Goal: Task Accomplishment & Management: Complete application form

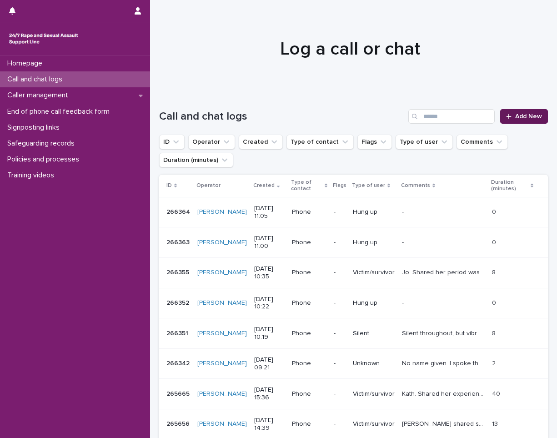
click at [513, 123] on link "Add New" at bounding box center [525, 116] width 48 height 15
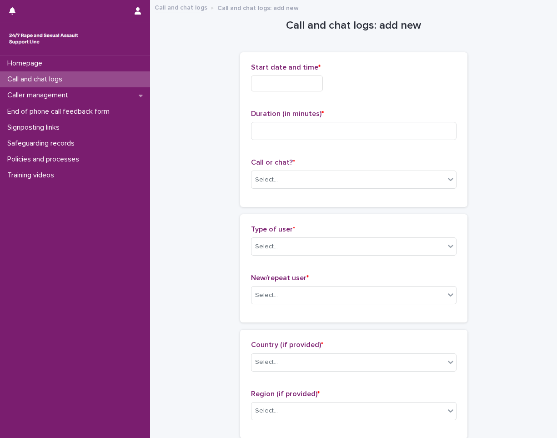
click at [304, 84] on input "text" at bounding box center [287, 84] width 72 height 16
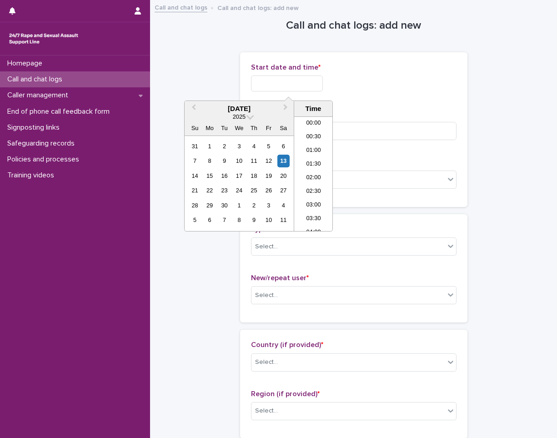
scroll to position [264, 0]
click at [315, 156] on li "11:00" at bounding box center [313, 160] width 39 height 14
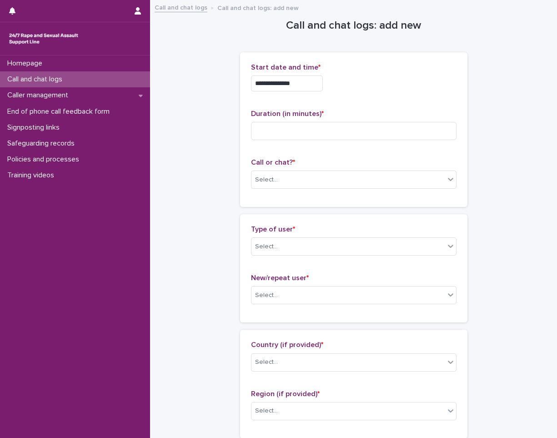
click at [304, 81] on input "**********" at bounding box center [287, 84] width 72 height 16
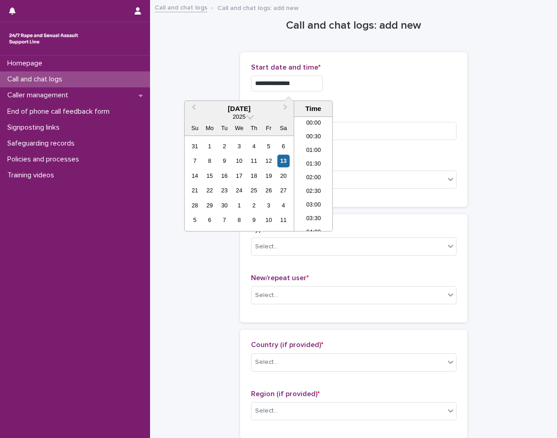
scroll to position [250, 0]
type input "**********"
click at [360, 94] on div "**********" at bounding box center [354, 80] width 206 height 35
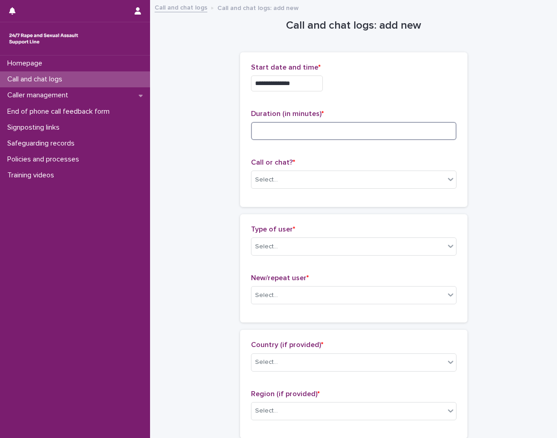
click at [320, 136] on input at bounding box center [354, 131] width 206 height 18
type input "**"
click at [287, 186] on div "Select..." at bounding box center [348, 179] width 193 height 15
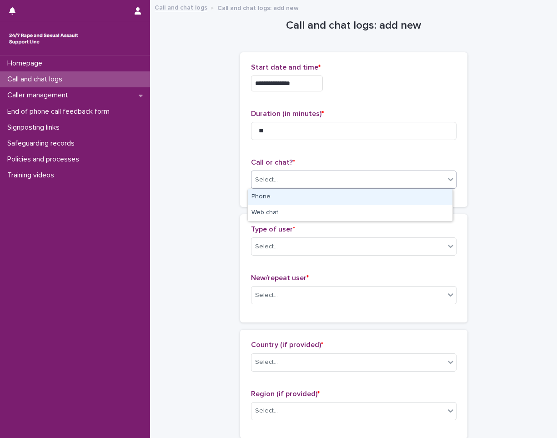
click at [290, 198] on div "Phone" at bounding box center [350, 197] width 205 height 16
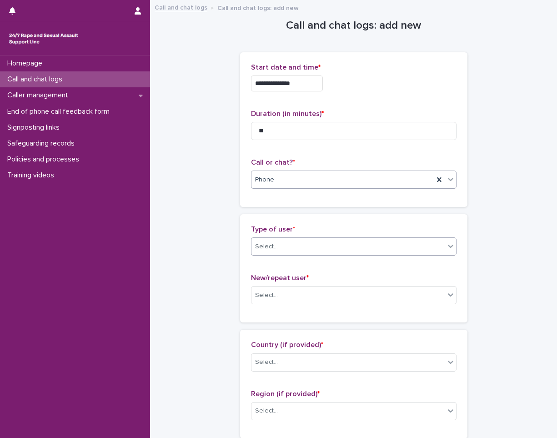
click at [298, 241] on div "Select..." at bounding box center [348, 246] width 193 height 15
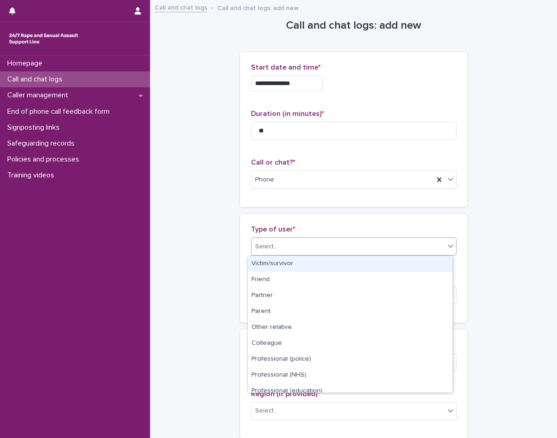
click at [294, 268] on div "Victim/survivor" at bounding box center [350, 264] width 205 height 16
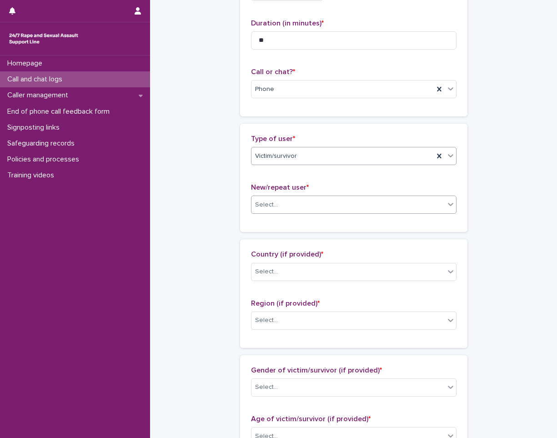
scroll to position [91, 0]
click at [295, 199] on div "Select..." at bounding box center [348, 204] width 193 height 15
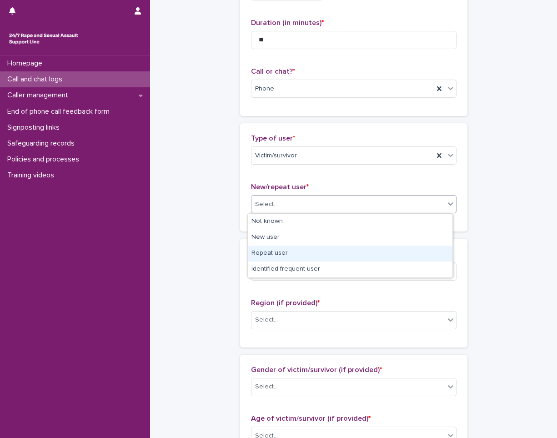
click at [288, 253] on div "Repeat user" at bounding box center [350, 254] width 205 height 16
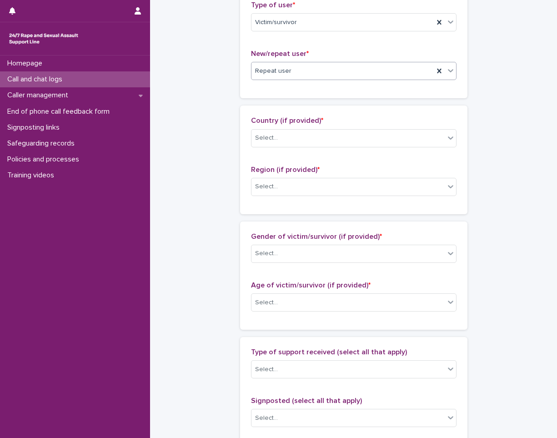
scroll to position [228, 0]
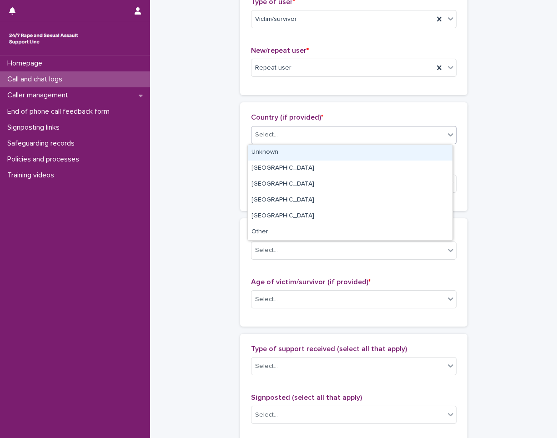
click at [294, 130] on div "Select..." at bounding box center [348, 134] width 193 height 15
click at [290, 154] on div "Unknown" at bounding box center [350, 153] width 205 height 16
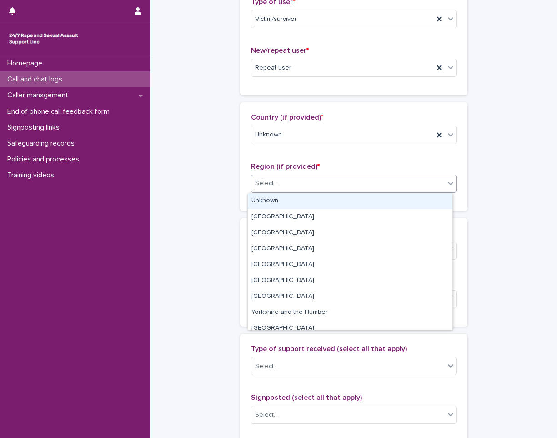
click at [290, 185] on div "Select..." at bounding box center [348, 183] width 193 height 15
click at [289, 203] on div "Unknown" at bounding box center [350, 201] width 205 height 16
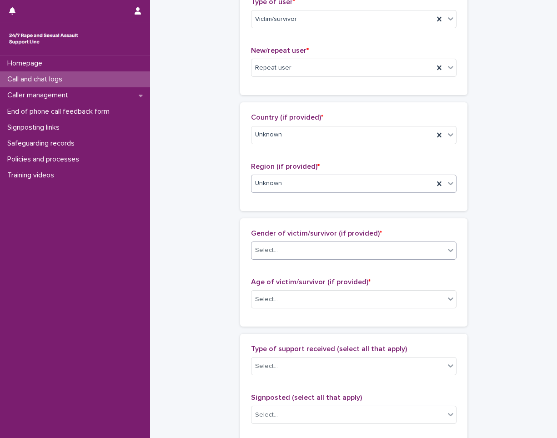
scroll to position [319, 0]
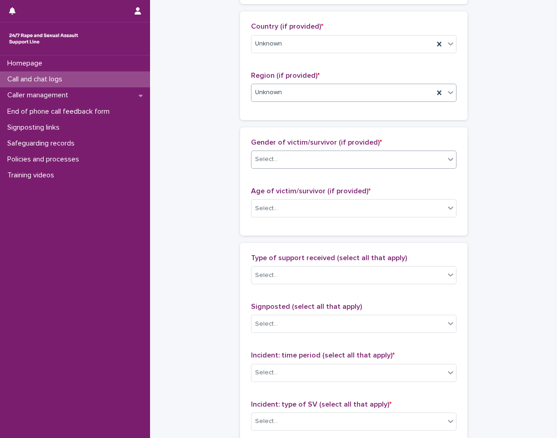
click at [291, 162] on div "Select..." at bounding box center [348, 159] width 193 height 15
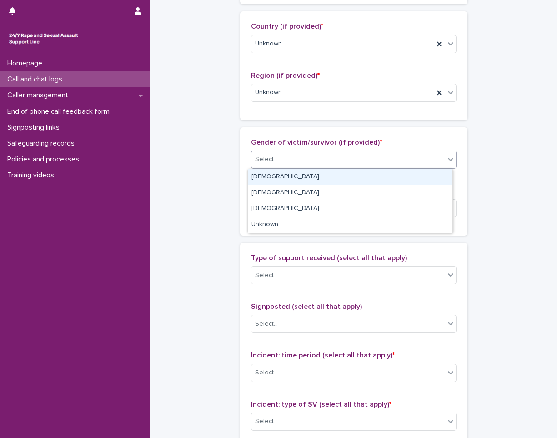
click at [284, 176] on div "[DEMOGRAPHIC_DATA]" at bounding box center [350, 177] width 205 height 16
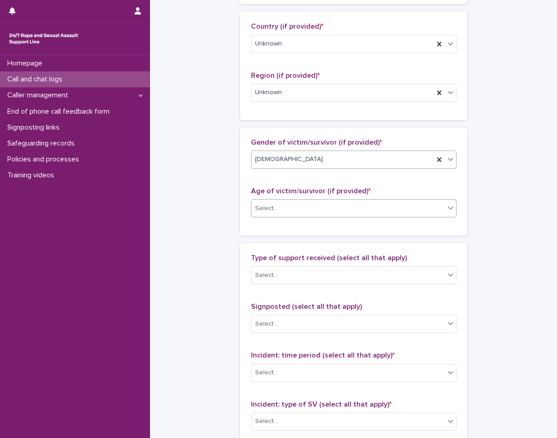
click at [304, 211] on div "Select..." at bounding box center [348, 208] width 193 height 15
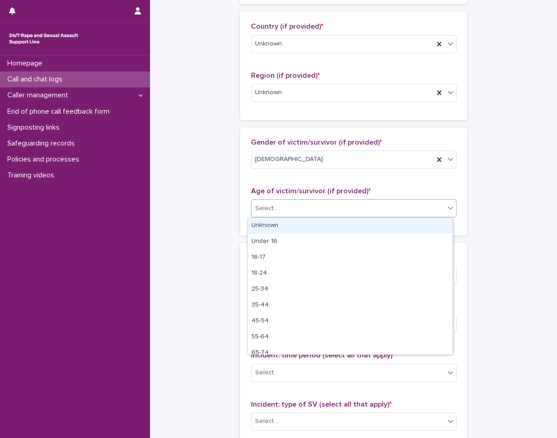
click at [295, 227] on div "Unknown" at bounding box center [350, 226] width 205 height 16
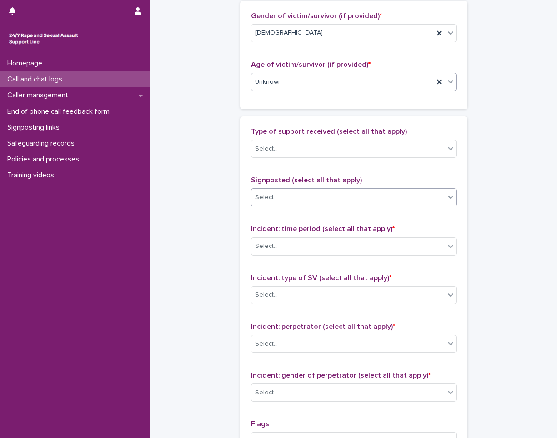
scroll to position [501, 0]
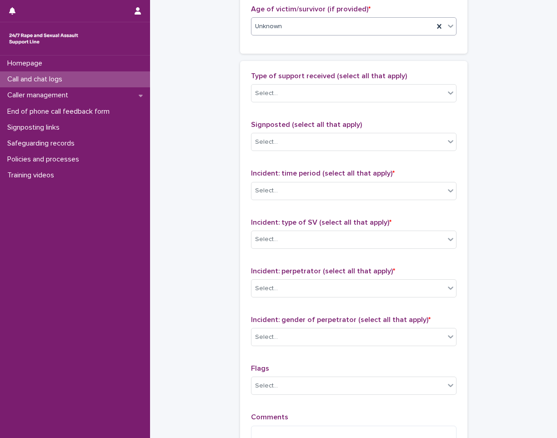
click at [297, 28] on div "Unknown" at bounding box center [343, 26] width 182 height 15
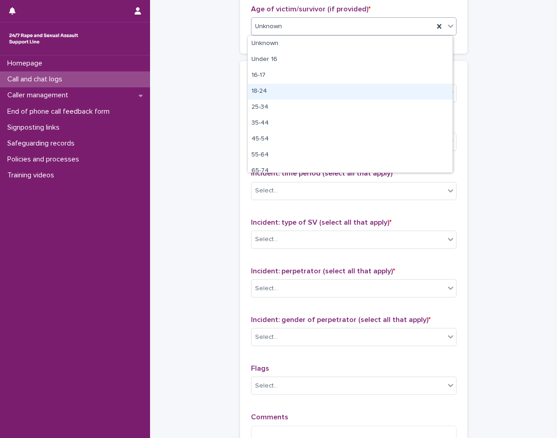
click at [281, 88] on div "18-24" at bounding box center [350, 92] width 205 height 16
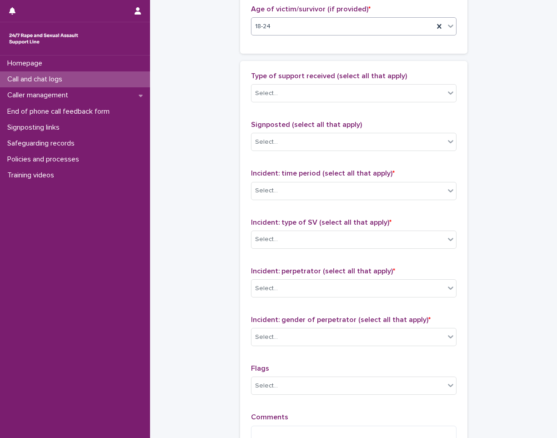
click at [281, 88] on div "Select..." at bounding box center [348, 93] width 193 height 15
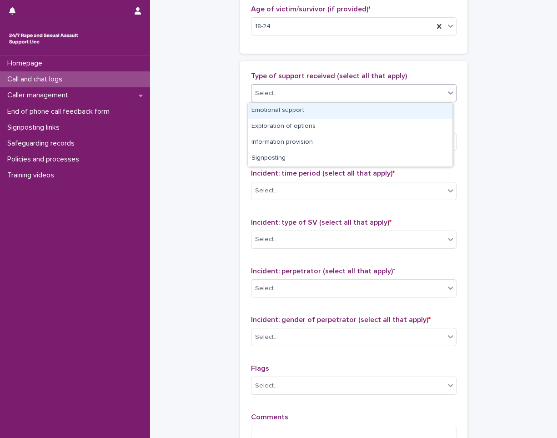
click at [279, 110] on div "Emotional support" at bounding box center [350, 111] width 205 height 16
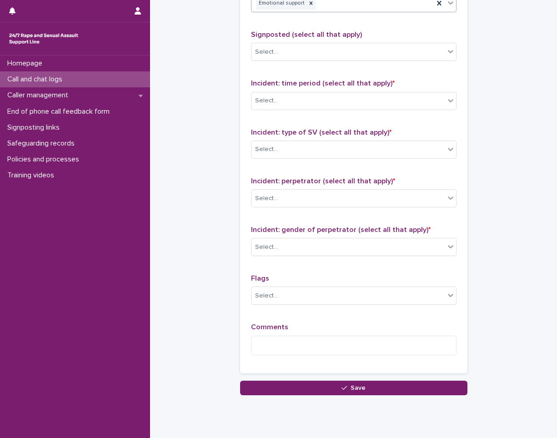
scroll to position [592, 0]
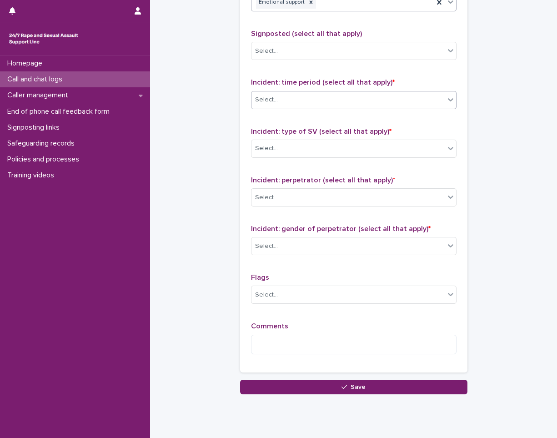
click at [280, 105] on div "Select..." at bounding box center [348, 99] width 193 height 15
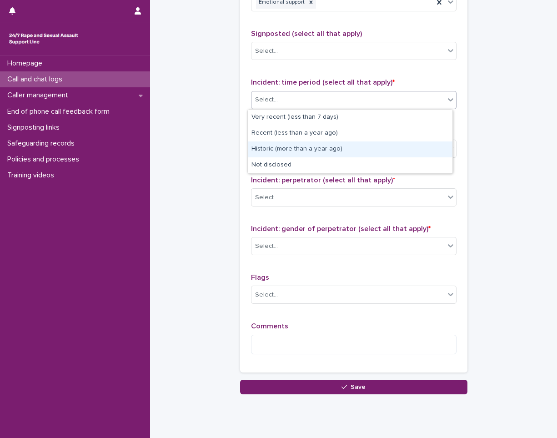
click at [294, 151] on div "Historic (more than a year ago)" at bounding box center [350, 150] width 205 height 16
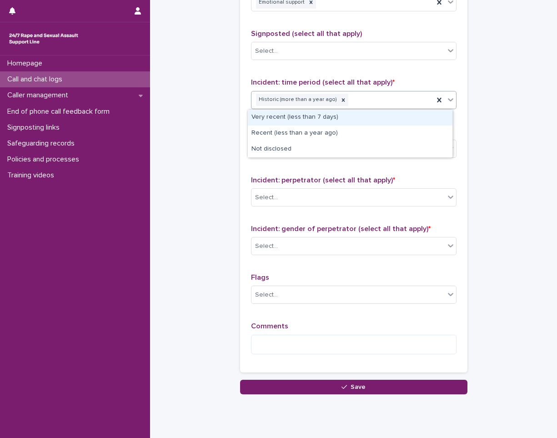
click at [347, 101] on div "Historic (more than a year ago)" at bounding box center [343, 100] width 182 height 16
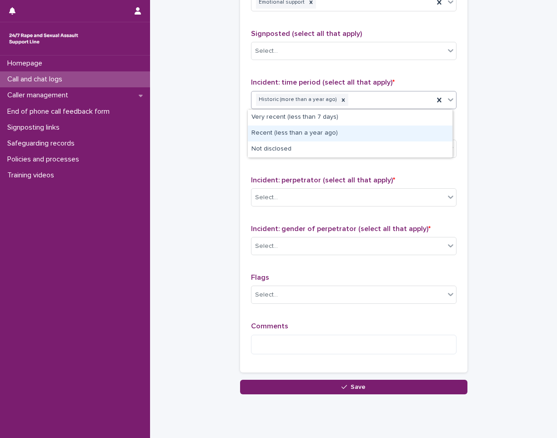
click at [312, 131] on div "Recent (less than a year ago)" at bounding box center [350, 134] width 205 height 16
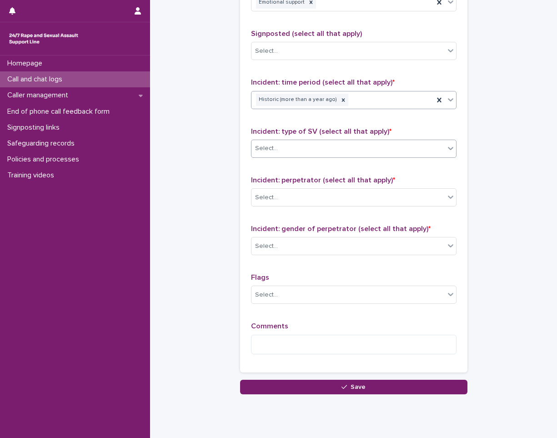
click at [312, 148] on div "Incident: type of SV (select all that apply) * Select..." at bounding box center [354, 146] width 206 height 38
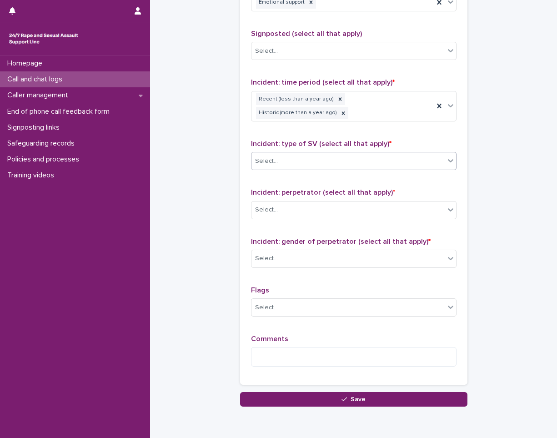
click at [298, 162] on div "Select..." at bounding box center [348, 161] width 193 height 15
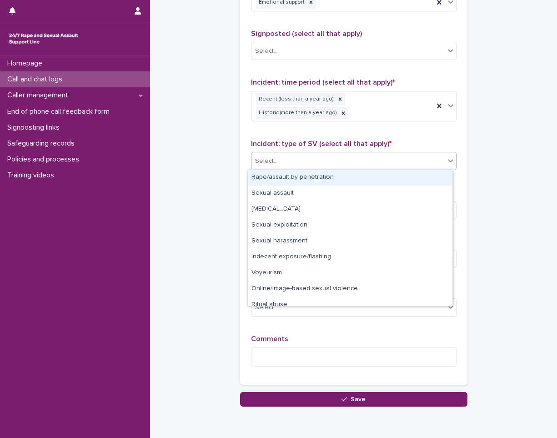
click at [298, 177] on div "Rape/assault by penetration" at bounding box center [350, 178] width 205 height 16
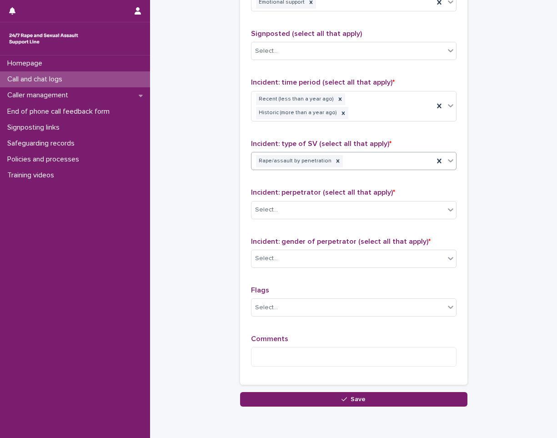
click at [347, 164] on div "Rape/assault by penetration" at bounding box center [343, 161] width 182 height 16
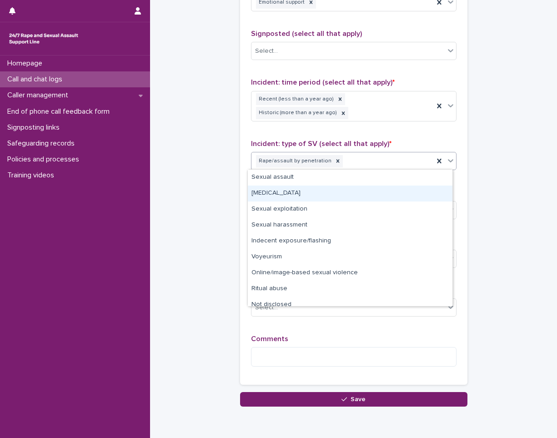
click at [304, 196] on div "[MEDICAL_DATA]" at bounding box center [350, 194] width 205 height 16
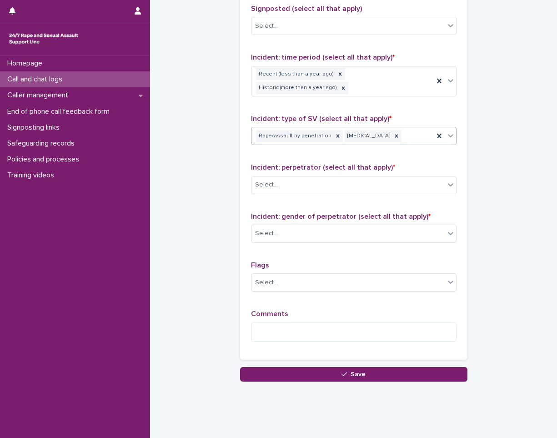
scroll to position [631, 0]
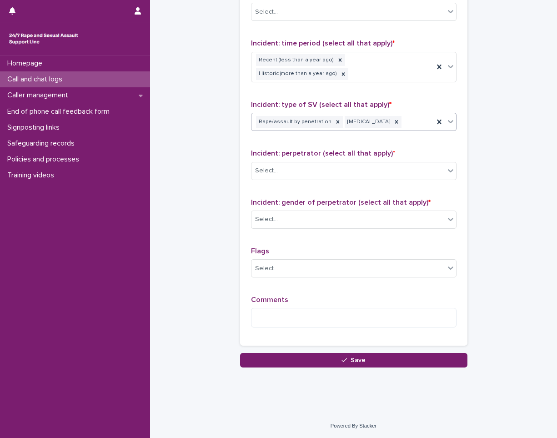
click at [405, 126] on div "Rape/assault by penetration [MEDICAL_DATA]" at bounding box center [343, 122] width 182 height 16
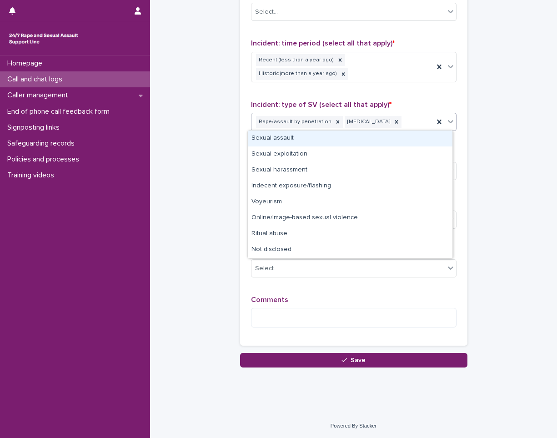
click at [336, 142] on div "Sexual assault" at bounding box center [350, 139] width 205 height 16
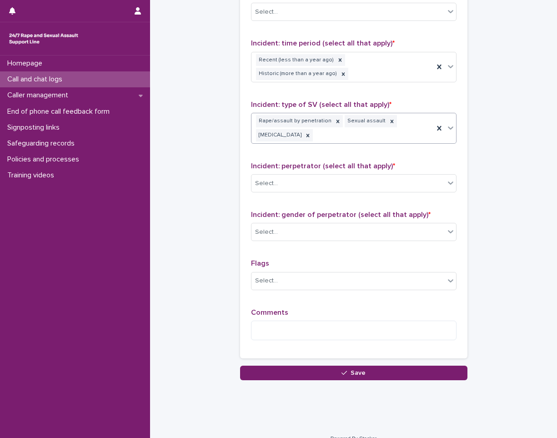
click at [301, 172] on div "Incident: perpetrator (select all that apply) * Select..." at bounding box center [354, 181] width 206 height 38
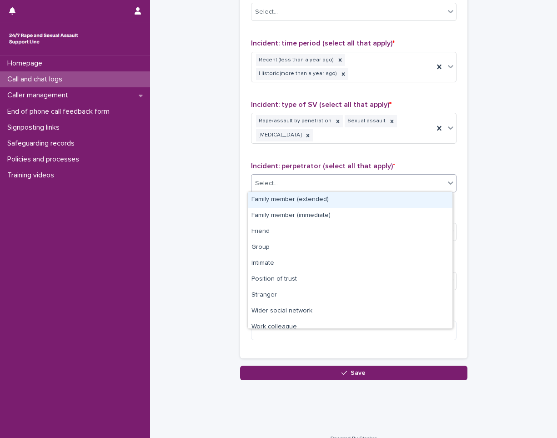
click at [304, 182] on div "Select..." at bounding box center [348, 183] width 193 height 15
click at [307, 207] on div "Family member (extended)" at bounding box center [350, 200] width 205 height 16
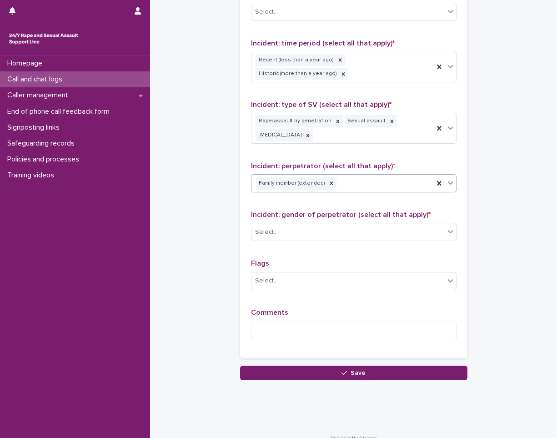
click at [350, 186] on div "Family member (extended)" at bounding box center [343, 184] width 182 height 16
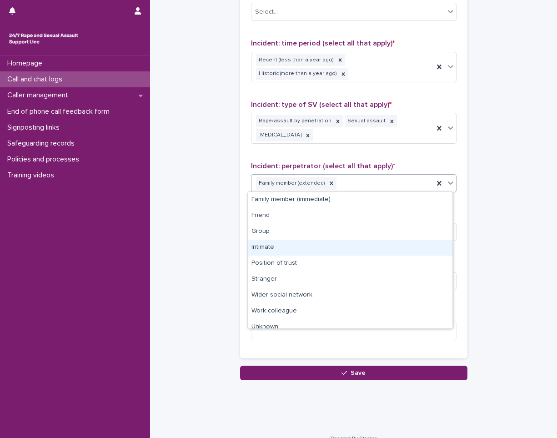
click at [289, 251] on div "Intimate" at bounding box center [350, 248] width 205 height 16
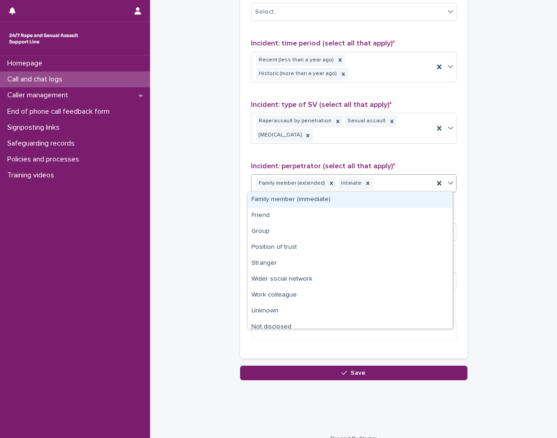
click at [395, 187] on div "Family member (extended) Intimate" at bounding box center [343, 184] width 182 height 16
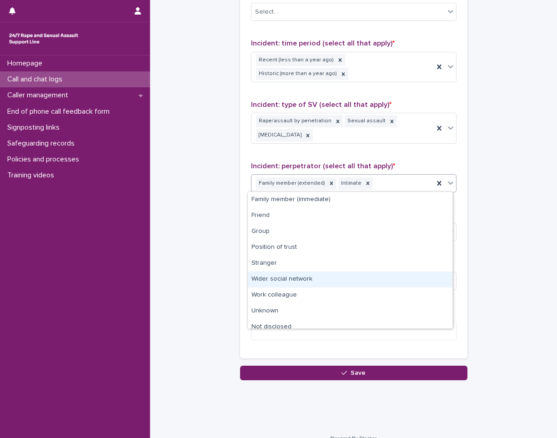
click at [304, 280] on div "Wider social network" at bounding box center [350, 280] width 205 height 16
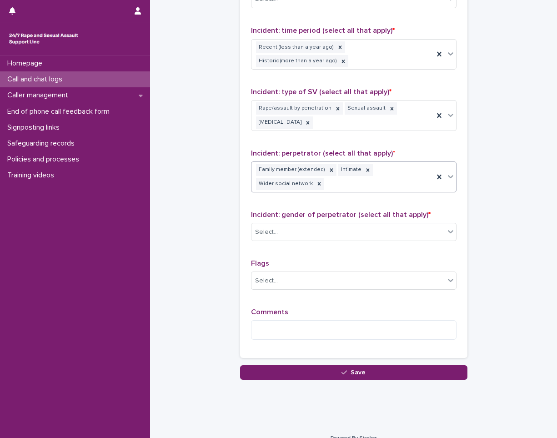
scroll to position [656, 0]
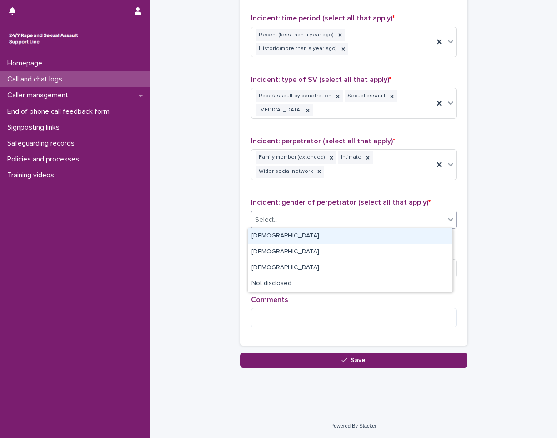
click at [304, 223] on div "Select..." at bounding box center [348, 219] width 193 height 15
click at [302, 236] on div "[DEMOGRAPHIC_DATA]" at bounding box center [350, 236] width 205 height 16
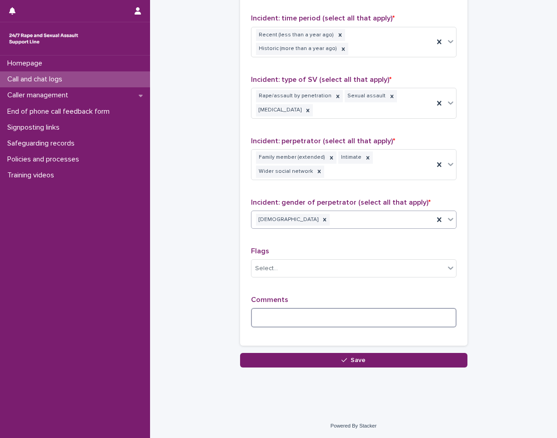
click at [304, 315] on textarea at bounding box center [354, 318] width 206 height 20
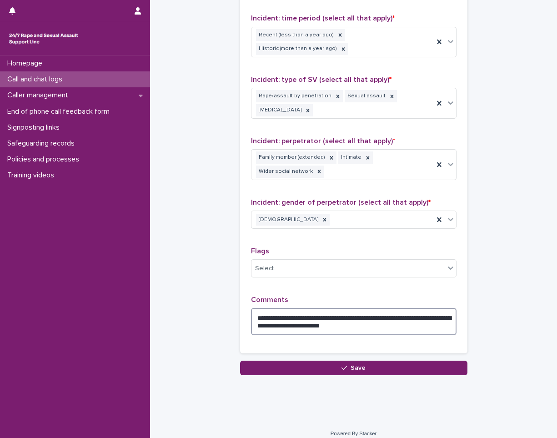
type textarea "**********"
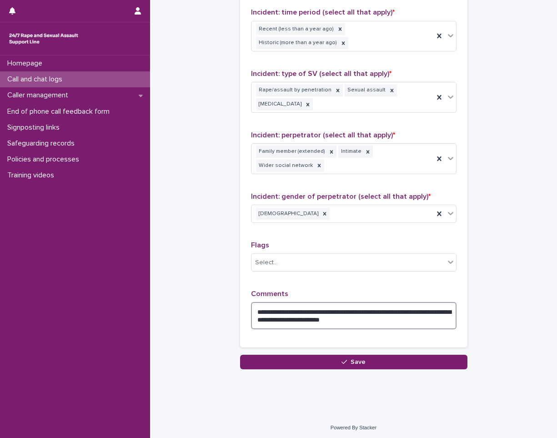
scroll to position [663, 0]
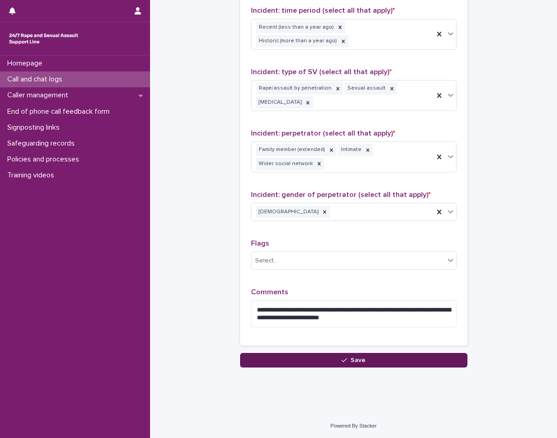
click at [347, 353] on button "Save" at bounding box center [354, 360] width 228 height 15
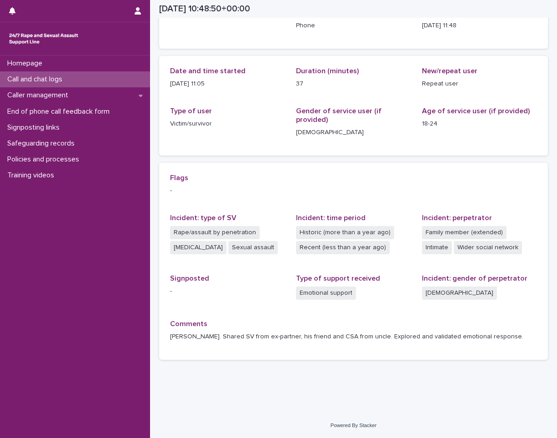
scroll to position [69, 0]
click at [107, 77] on div "Call and chat logs" at bounding box center [75, 79] width 150 height 16
